Goal: Understand process/instructions: Learn how to perform a task or action

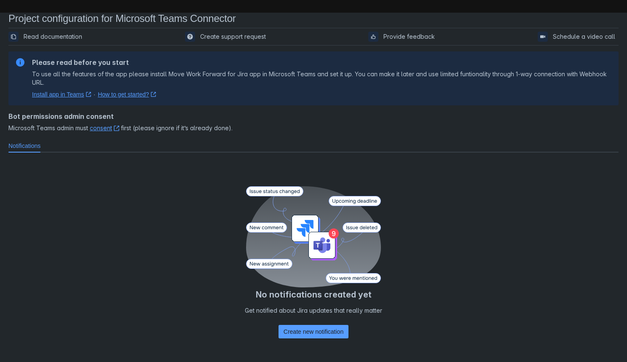
scroll to position [30, 0]
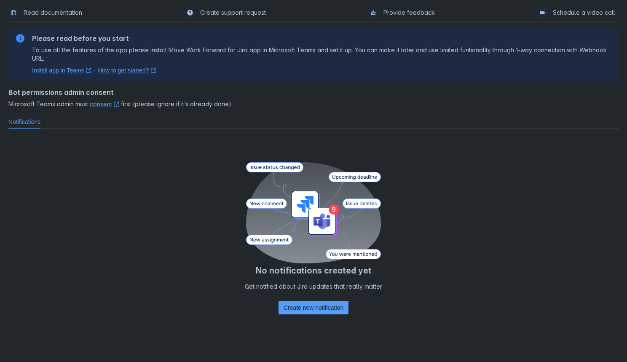
scroll to position [30, 0]
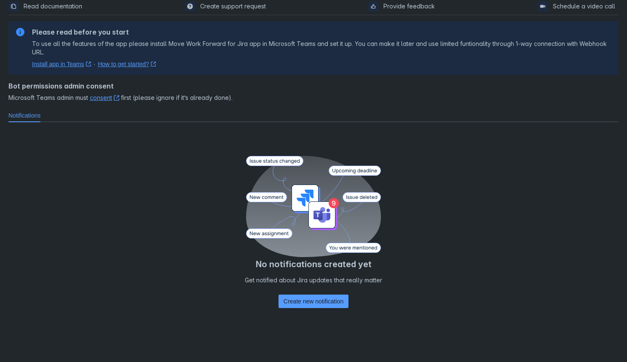
click at [108, 98] on link "consent ﻿ , (opens new window)" at bounding box center [105, 97] width 30 height 7
click at [231, 95] on span "Microsoft Teams admin must consent ﻿ , (opens new window) first (please ignore …" at bounding box center [313, 98] width 610 height 8
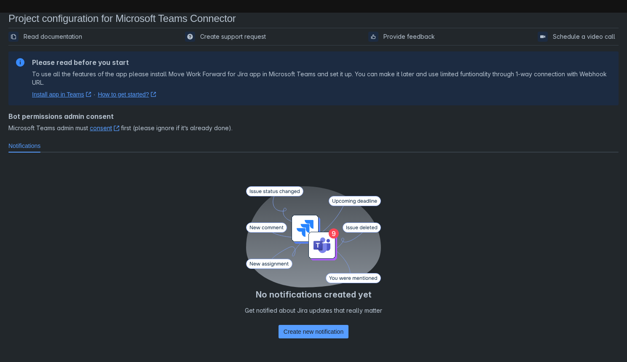
click at [104, 92] on link "How to get started? ﻿ , (opens new window)" at bounding box center [127, 94] width 58 height 8
click at [64, 94] on link "Install app in Teams ﻿ , (opens new window)" at bounding box center [61, 94] width 59 height 8
